Goal: Find specific page/section: Find specific page/section

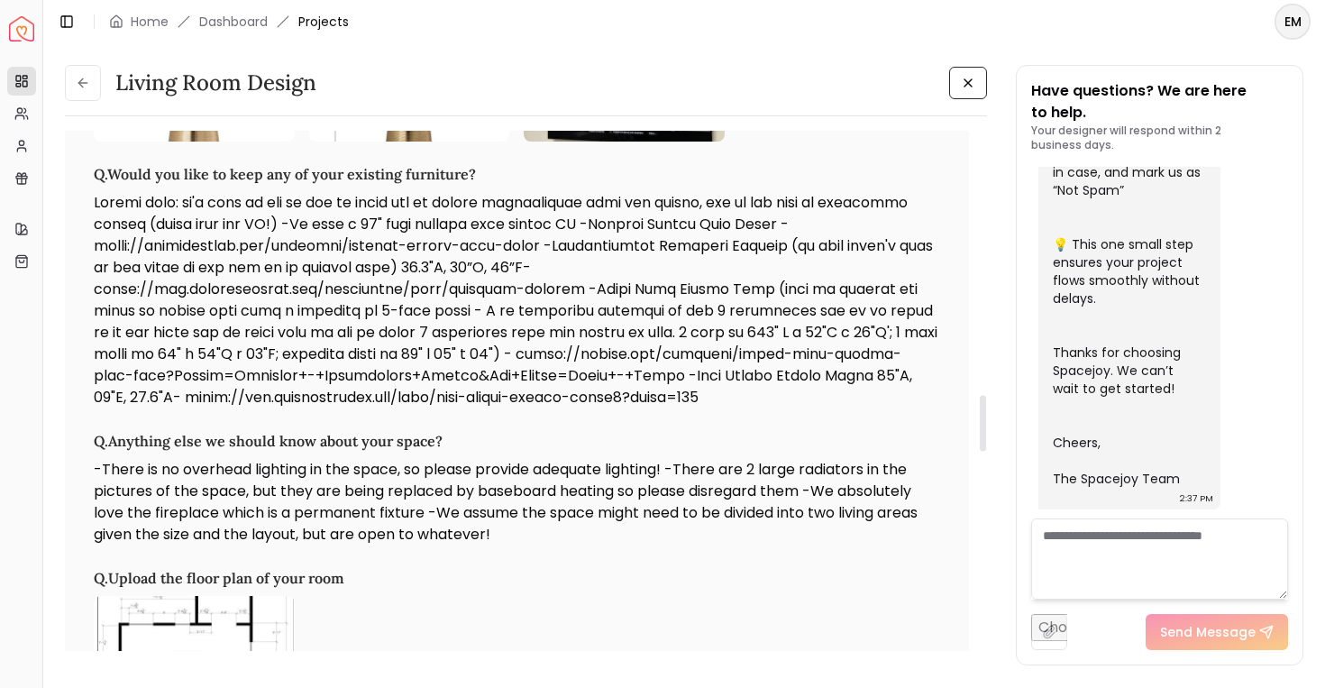
scroll to position [2458, 0]
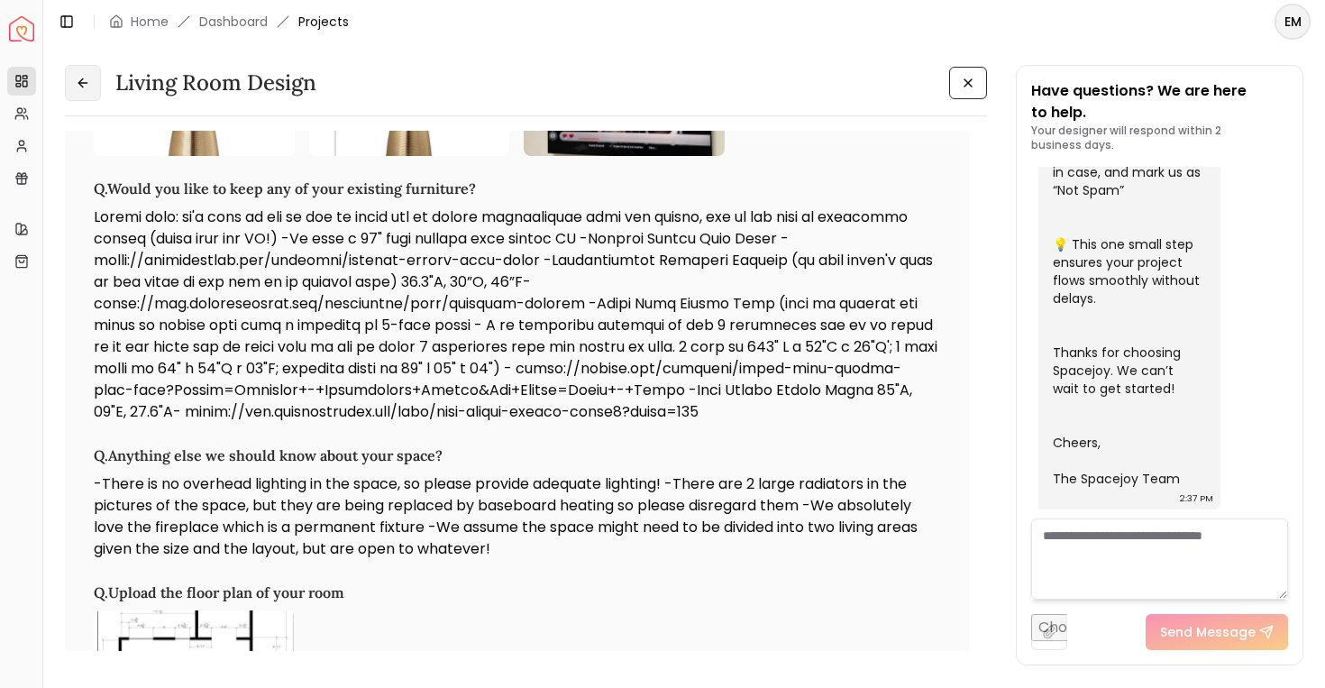
click at [86, 85] on icon at bounding box center [83, 83] width 14 height 14
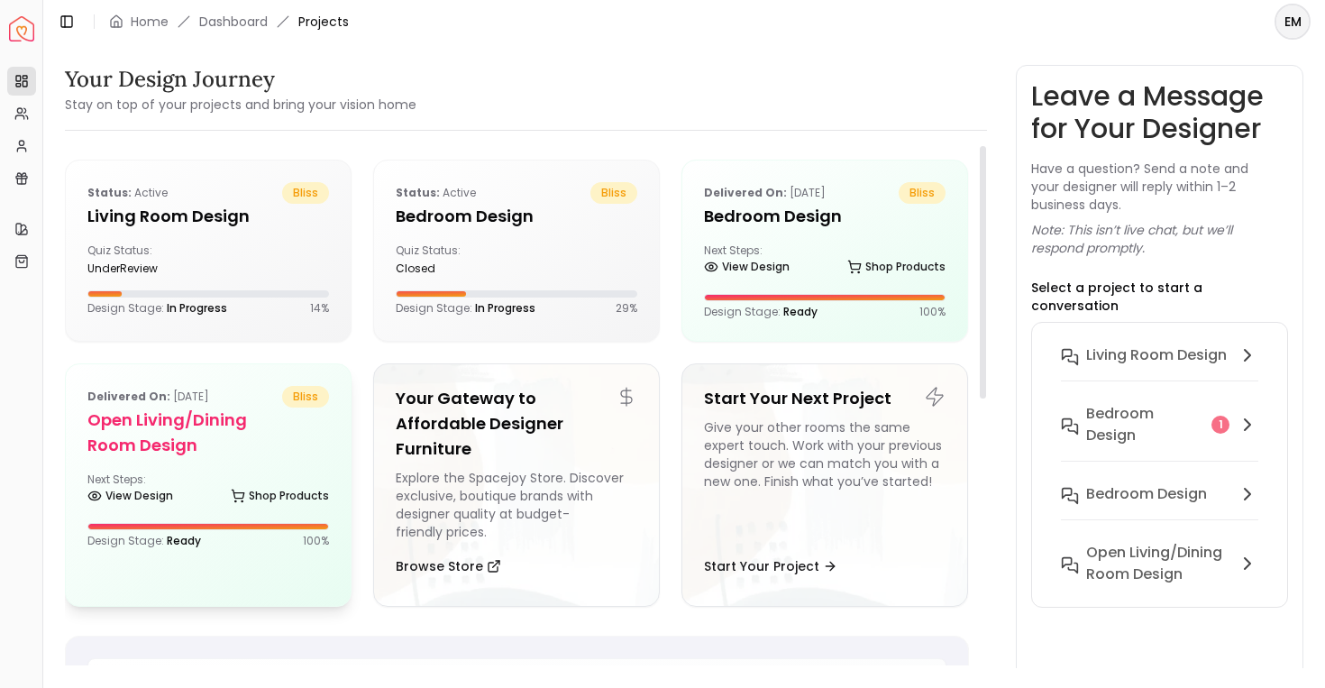
click at [193, 424] on h5 "Open Living/Dining Room Design" at bounding box center [208, 432] width 242 height 50
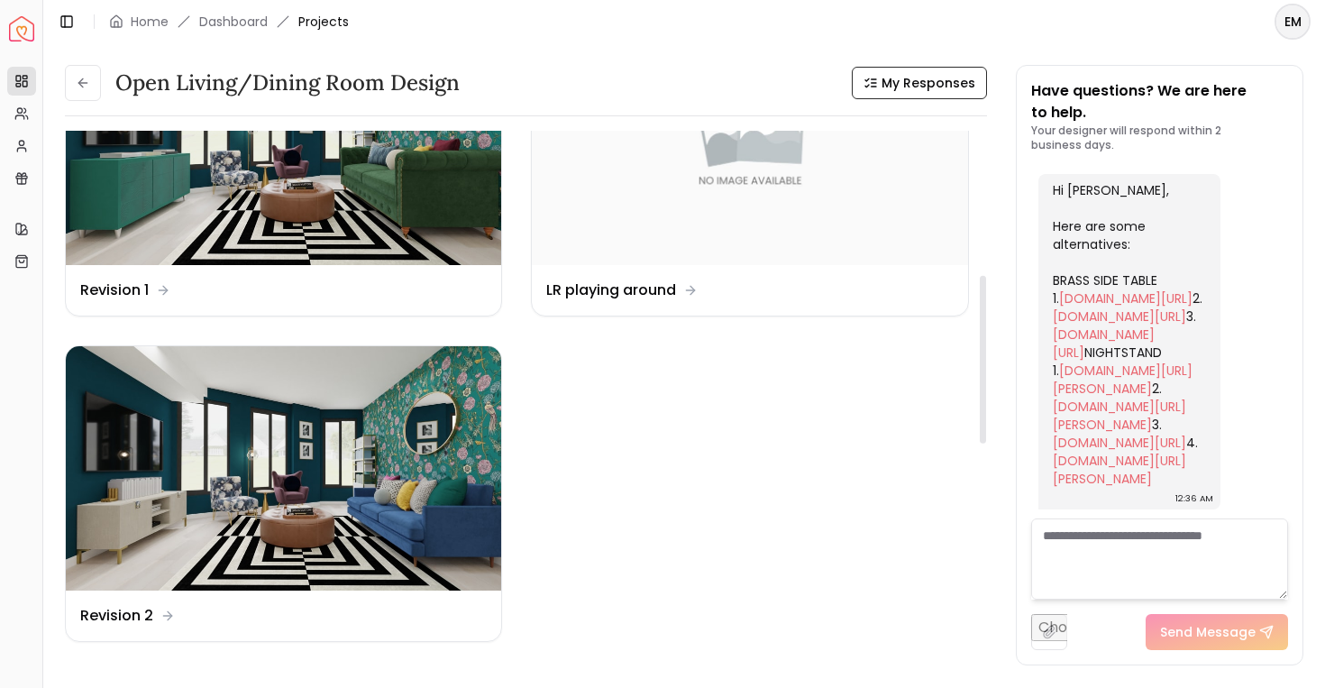
scroll to position [460, 0]
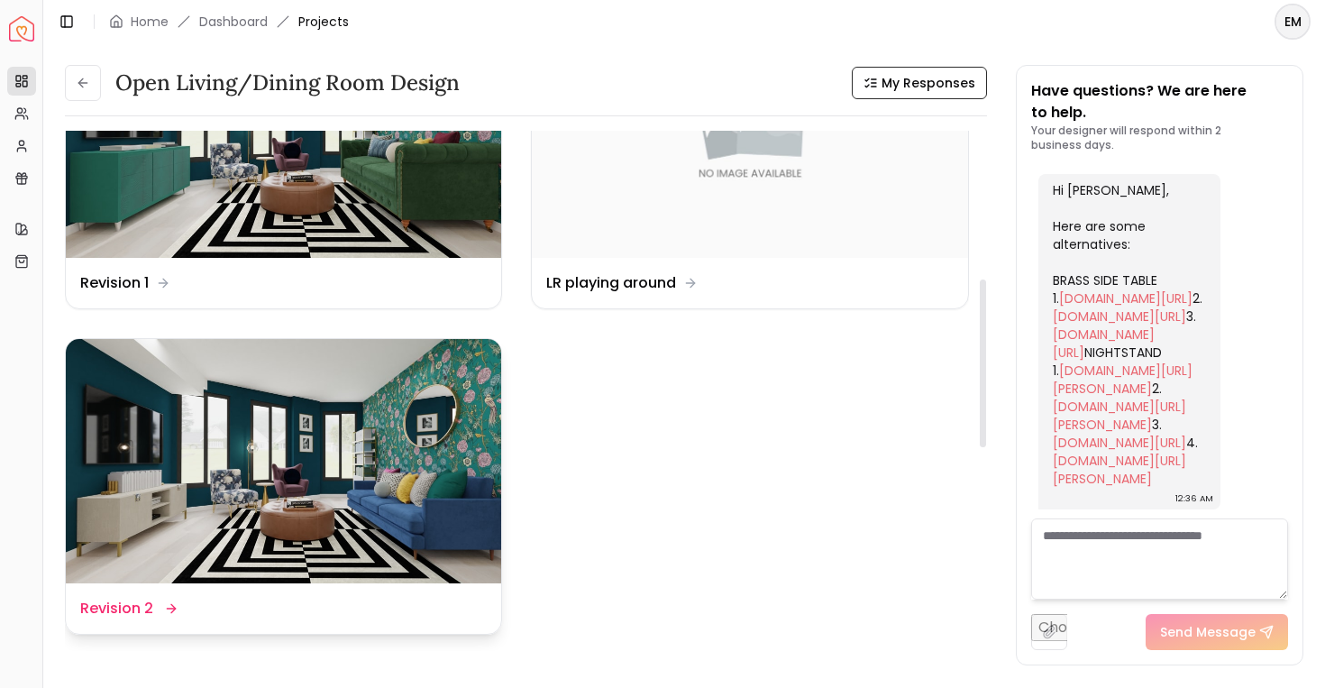
click at [179, 495] on img at bounding box center [283, 461] width 435 height 245
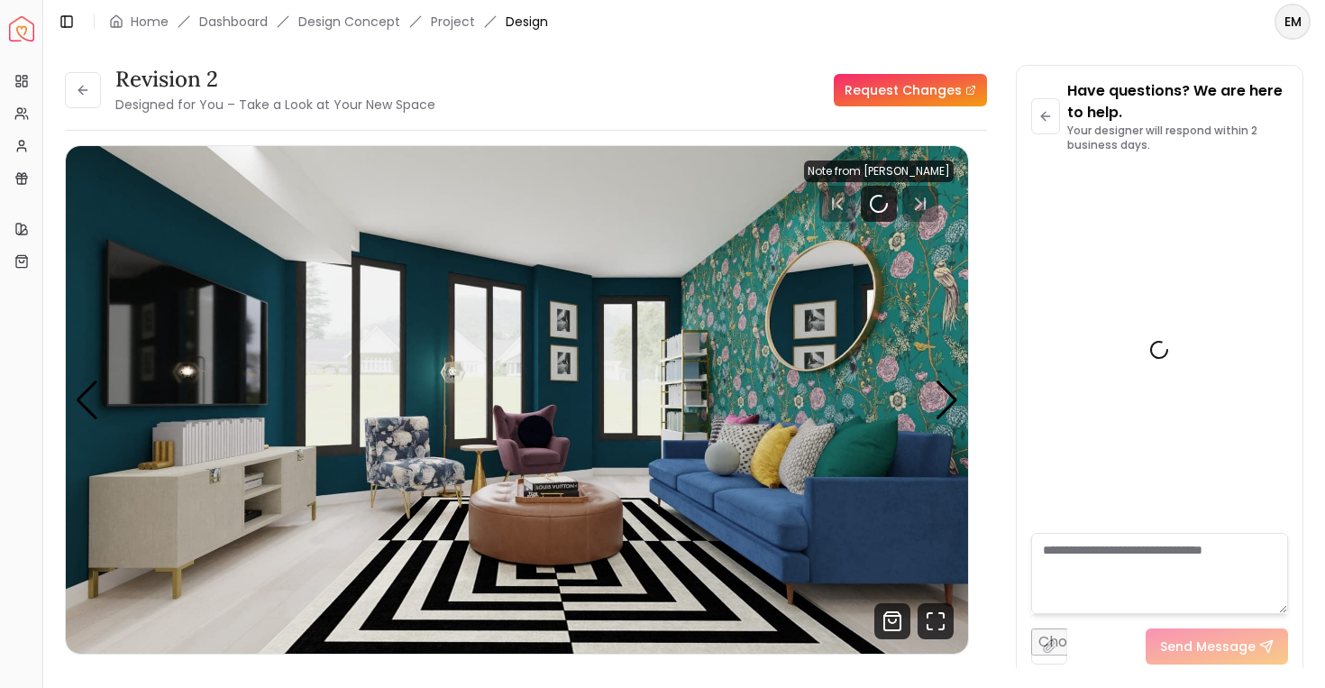
scroll to position [1765, 0]
